Goal: Transaction & Acquisition: Purchase product/service

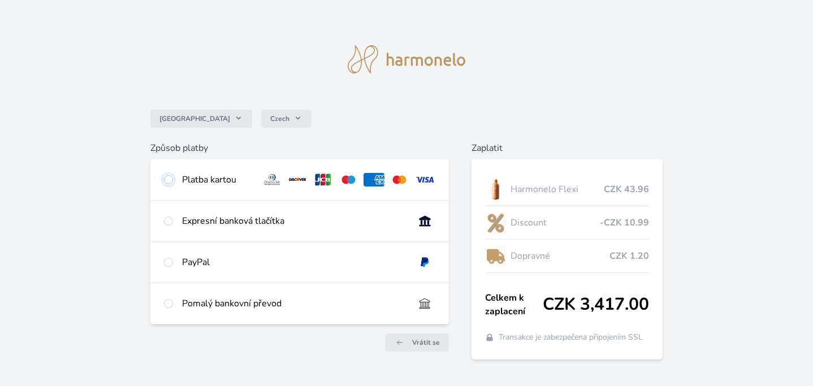
click at [170, 180] on input "radio" at bounding box center [168, 179] width 9 height 9
radio input "true"
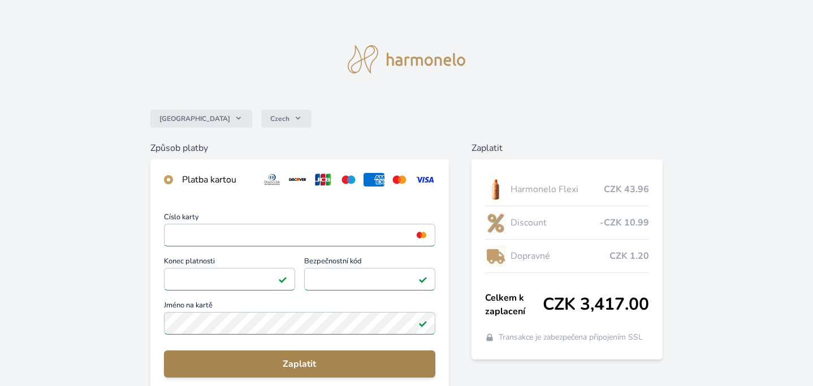
click at [295, 365] on span "Zaplatit" at bounding box center [299, 364] width 253 height 14
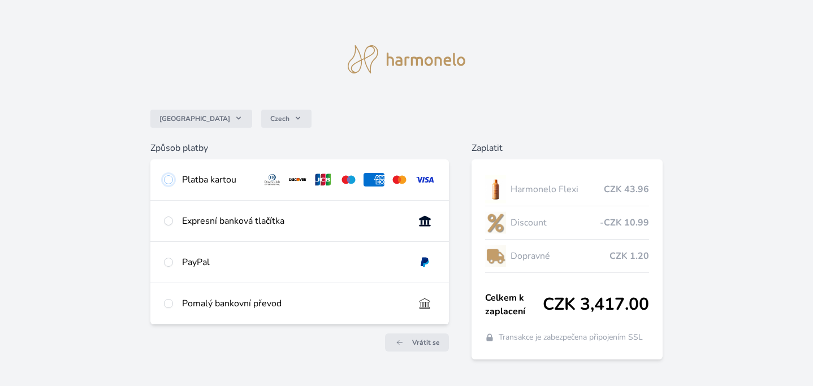
click at [167, 179] on input "radio" at bounding box center [168, 179] width 9 height 9
radio input "true"
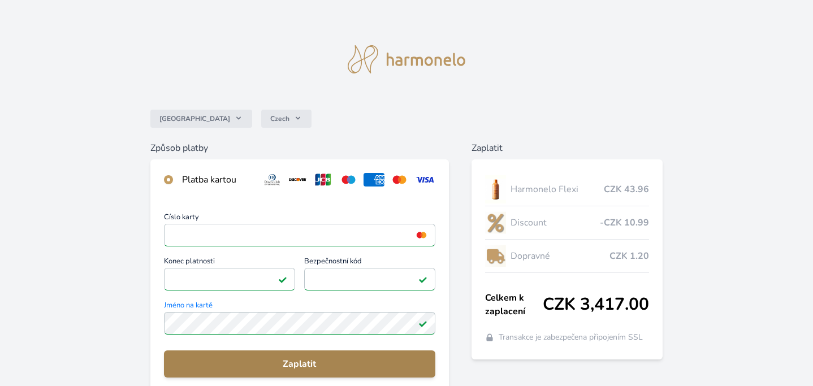
click at [305, 360] on span "Zaplatit" at bounding box center [299, 364] width 253 height 14
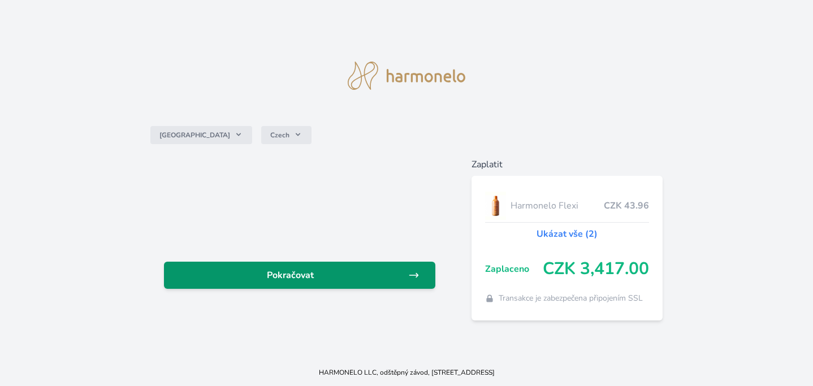
click at [283, 274] on span "Pokračovat" at bounding box center [290, 276] width 235 height 14
